Goal: Transaction & Acquisition: Purchase product/service

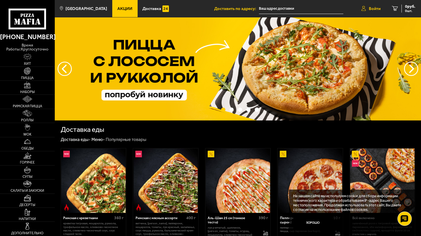
click at [379, 8] on span "Войти" at bounding box center [375, 9] width 12 height 4
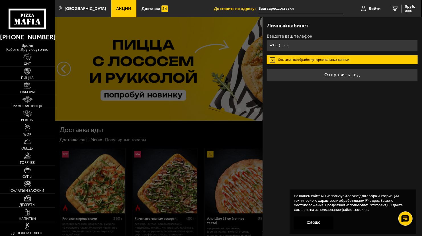
click at [329, 43] on input "+7 ( ) - -" at bounding box center [342, 45] width 151 height 11
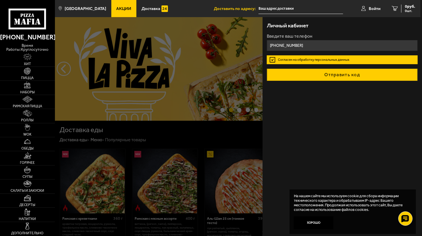
type input "[PHONE_NUMBER]"
click at [339, 74] on button "Отправить код" at bounding box center [342, 74] width 151 height 13
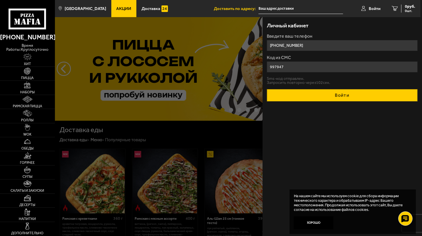
type input "997947"
click at [313, 100] on button "Войти" at bounding box center [342, 95] width 151 height 13
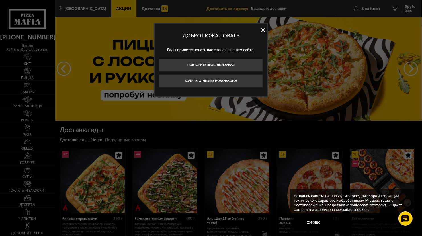
click at [251, 81] on button "Хочу чего-нибудь новенького!" at bounding box center [211, 80] width 104 height 13
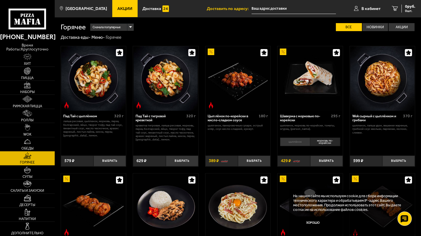
click at [273, 8] on input "text" at bounding box center [294, 8] width 84 height 11
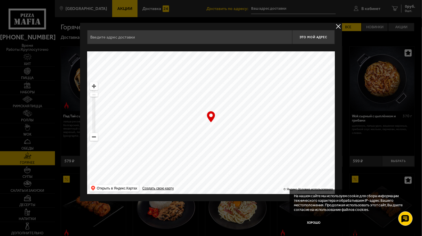
click at [175, 40] on input "text" at bounding box center [189, 37] width 205 height 14
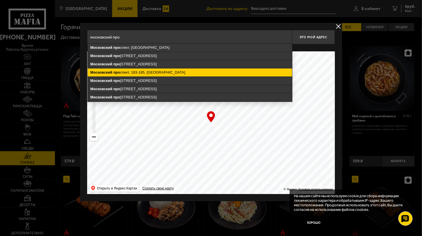
click at [176, 70] on ymaps "[STREET_ADDRESS]" at bounding box center [190, 72] width 205 height 8
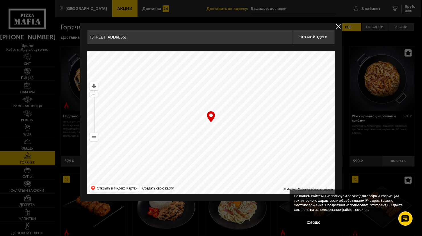
drag, startPoint x: 199, startPoint y: 120, endPoint x: 208, endPoint y: 149, distance: 31.0
click at [208, 149] on ymaps at bounding box center [211, 122] width 248 height 143
click at [95, 87] on ymaps at bounding box center [93, 85] width 7 height 7
type input "[STREET_ADDRESS]"
drag, startPoint x: 224, startPoint y: 107, endPoint x: 236, endPoint y: 135, distance: 31.0
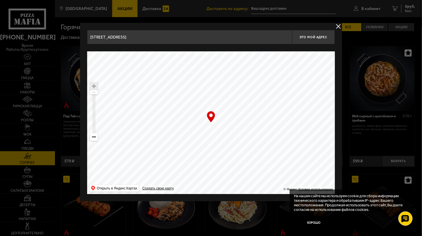
click at [236, 135] on ymaps at bounding box center [211, 122] width 248 height 143
click at [319, 38] on span "Это мой адрес" at bounding box center [313, 37] width 27 height 4
type input "[STREET_ADDRESS]"
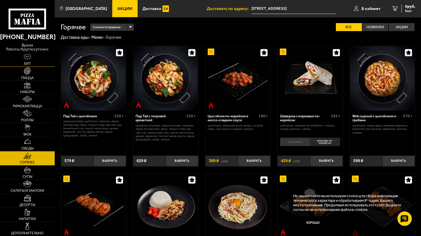
click at [34, 57] on link "Хит" at bounding box center [27, 59] width 55 height 14
